Goal: Transaction & Acquisition: Purchase product/service

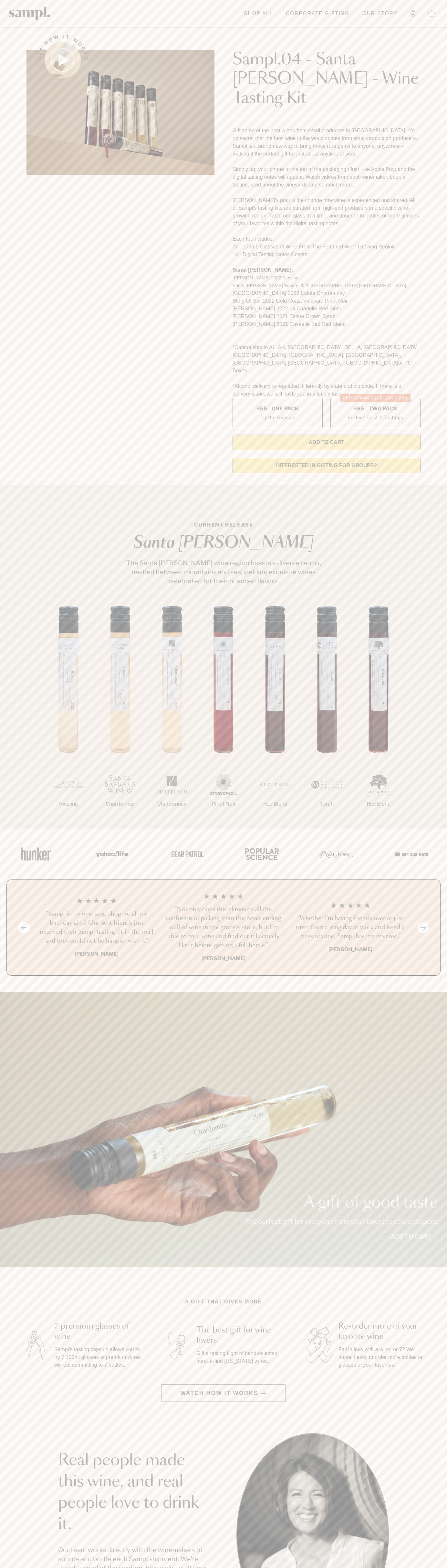
click at [144, 14] on header "Toggle navigation menu Shop All Corporate Gifting Our Story Account Story Shop …" at bounding box center [224, 13] width 447 height 27
click at [426, 992] on div "A gift of good taste The perfect gift for everyone from wine lovers to casual s…" at bounding box center [224, 1129] width 447 height 275
click at [287, 1567] on html "Skip to main content Toggle navigation menu Shop All Corporate Gifting Our Stor…" at bounding box center [224, 1304] width 447 height 2608
click at [23, 766] on div "1/7 Riesling 2/7 Chardonnay 3/7" at bounding box center [224, 717] width 447 height 222
